Goal: Information Seeking & Learning: Find contact information

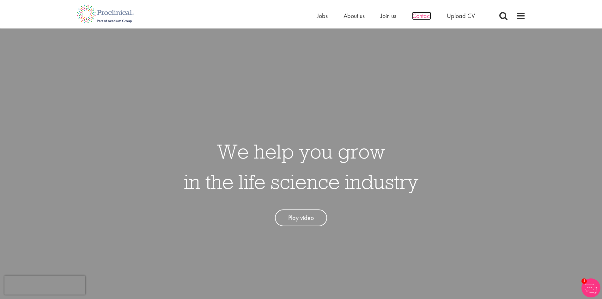
drag, startPoint x: 0, startPoint y: 0, endPoint x: 424, endPoint y: 15, distance: 424.4
click at [424, 15] on span "Contact" at bounding box center [421, 16] width 19 height 8
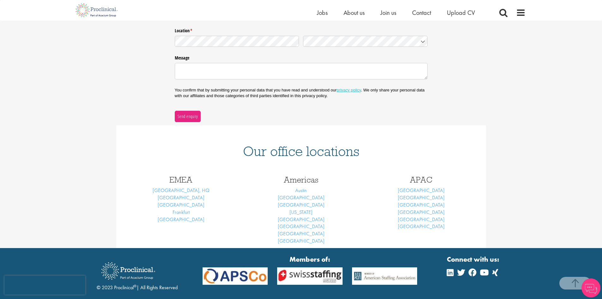
scroll to position [158, 0]
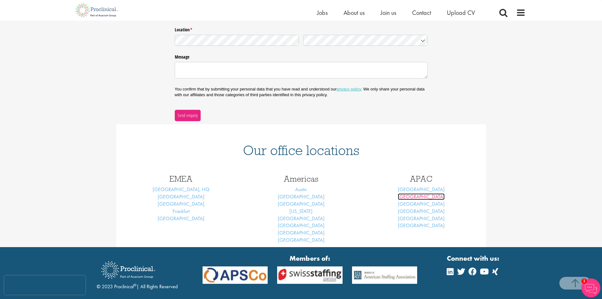
click at [422, 198] on link "Melbourne" at bounding box center [421, 196] width 47 height 7
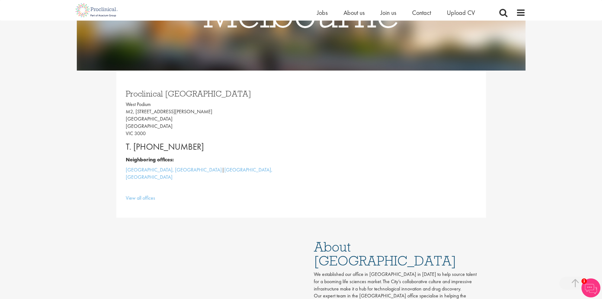
scroll to position [126, 0]
click at [145, 195] on link "View all offices" at bounding box center [140, 198] width 29 height 7
drag, startPoint x: 126, startPoint y: 105, endPoint x: 173, endPoint y: 110, distance: 46.7
click at [173, 110] on p "[GEOGRAPHIC_DATA], [STREET_ADDRESS][PERSON_NAME]" at bounding box center [211, 119] width 171 height 36
copy p "[GEOGRAPHIC_DATA], [STREET_ADDRESS][PERSON_NAME]"
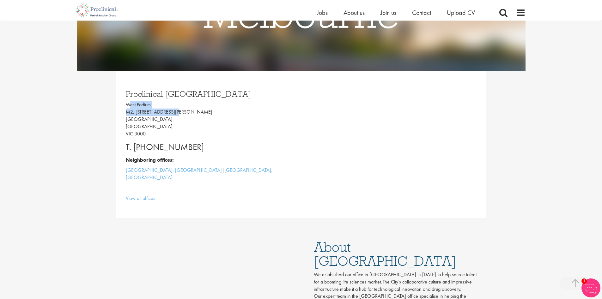
drag, startPoint x: 205, startPoint y: 146, endPoint x: 162, endPoint y: 145, distance: 43.0
click at [162, 145] on p "T. [PHONE_NUMBER]" at bounding box center [211, 147] width 171 height 13
copy p "3 85184459"
drag, startPoint x: 125, startPoint y: 104, endPoint x: 173, endPoint y: 115, distance: 48.6
click at [173, 115] on p "[GEOGRAPHIC_DATA], [STREET_ADDRESS][PERSON_NAME]" at bounding box center [211, 119] width 171 height 36
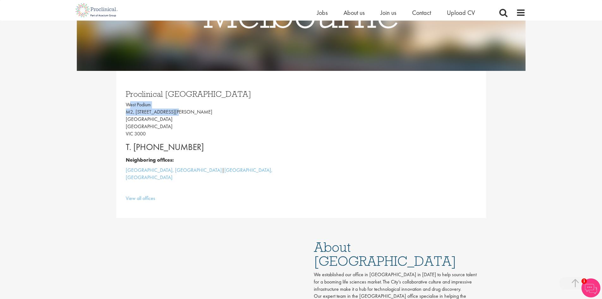
copy p "[GEOGRAPHIC_DATA], [STREET_ADDRESS][PERSON_NAME]"
click at [142, 120] on p "[GEOGRAPHIC_DATA], [STREET_ADDRESS][PERSON_NAME]" at bounding box center [211, 119] width 171 height 36
copy p "[GEOGRAPHIC_DATA]"
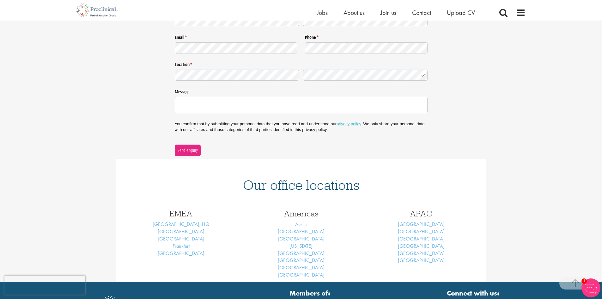
scroll to position [32, 0]
